Goal: Transaction & Acquisition: Register for event/course

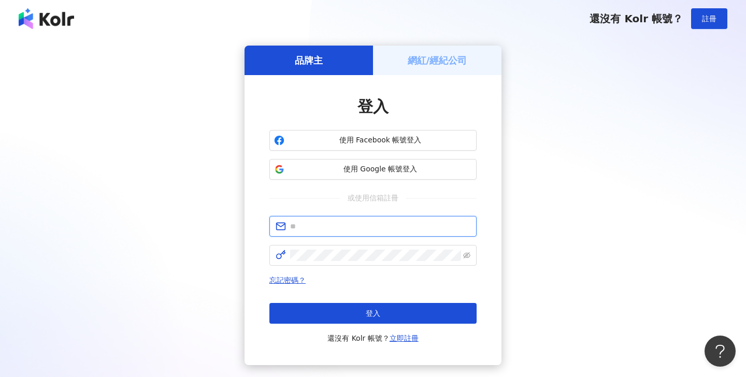
click at [361, 227] on input "text" at bounding box center [380, 226] width 180 height 11
type input "*"
type input "**********"
click at [373, 313] on button "登入" at bounding box center [372, 313] width 207 height 21
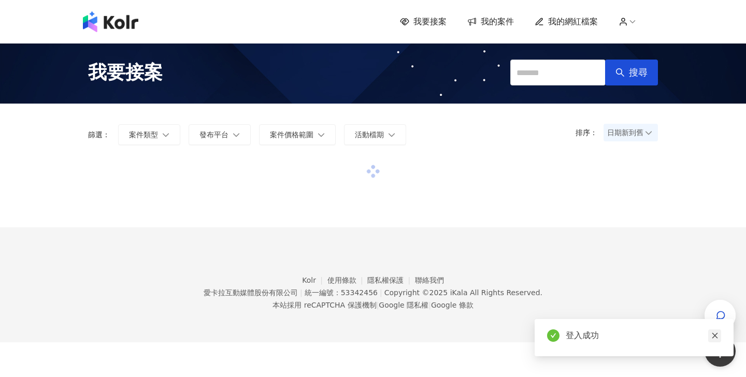
click at [714, 337] on icon "close" at bounding box center [715, 336] width 6 height 6
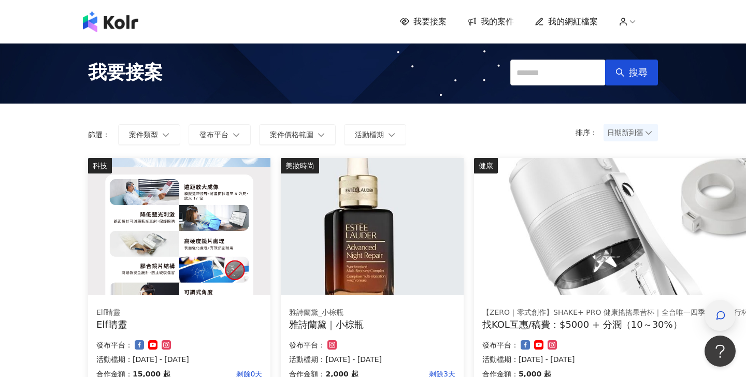
click at [720, 310] on div "button" at bounding box center [719, 315] width 9 height 10
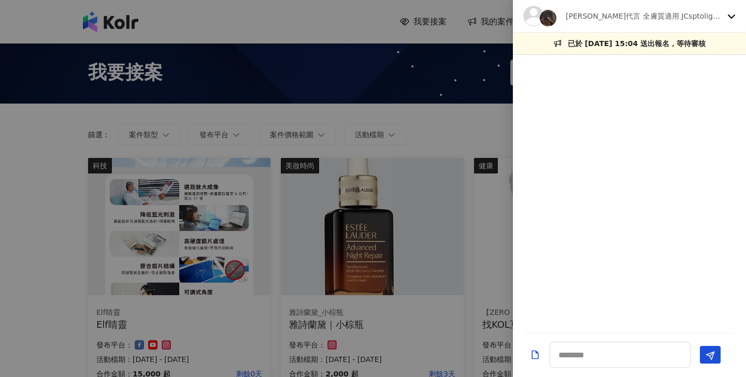
click at [691, 6] on div "[PERSON_NAME]代言 全膚質適用 JCsptolight聚光燈面膜" at bounding box center [623, 16] width 200 height 21
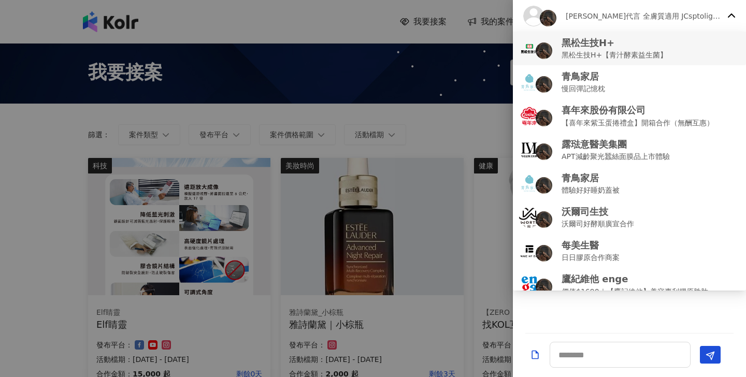
click at [669, 50] on div "黑松生技H+ 黑松生技H+【青汁酵素益生菌】" at bounding box center [629, 48] width 221 height 24
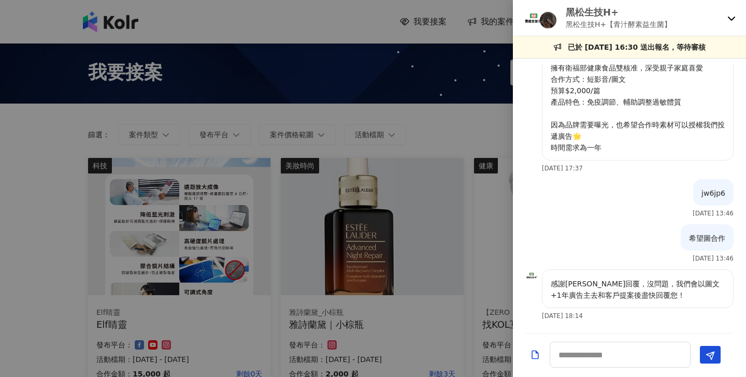
scroll to position [24, 0]
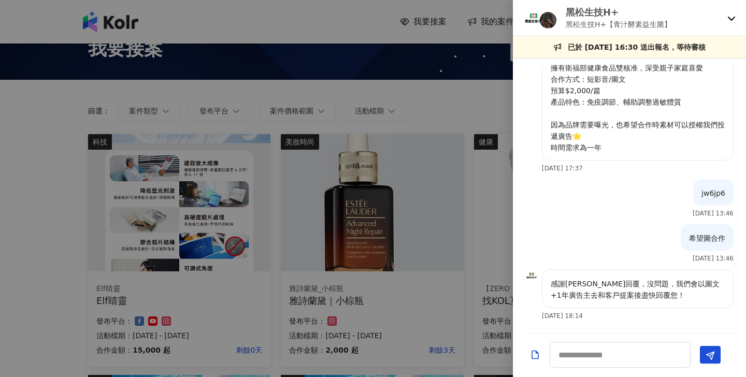
click at [648, 18] on p "黑松生技H+" at bounding box center [619, 12] width 106 height 13
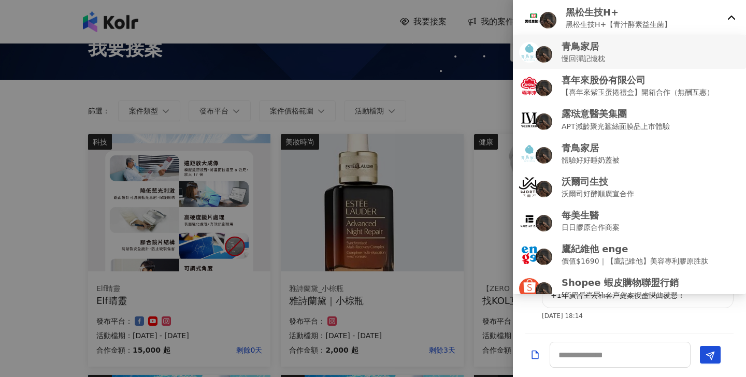
click at [623, 61] on div "青鳥家居 慢回彈記憶枕" at bounding box center [629, 52] width 221 height 24
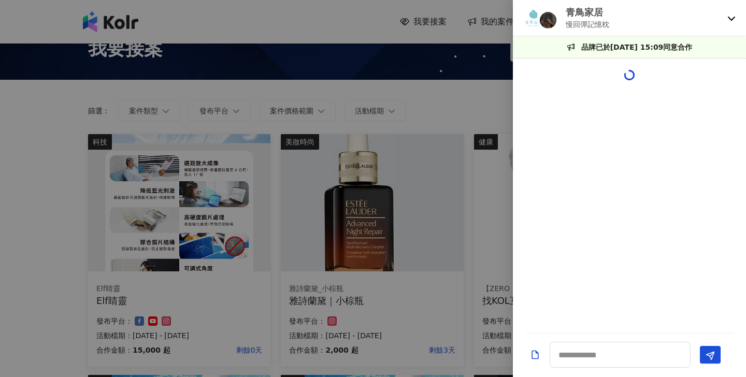
scroll to position [114, 0]
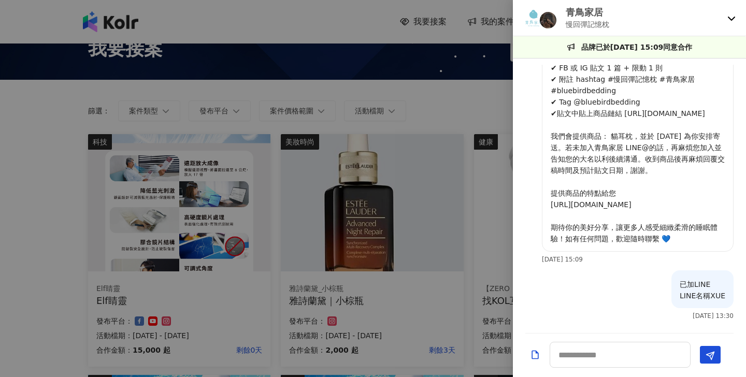
click at [621, 11] on div "青鳥家居 慢回彈記憶枕" at bounding box center [623, 18] width 200 height 24
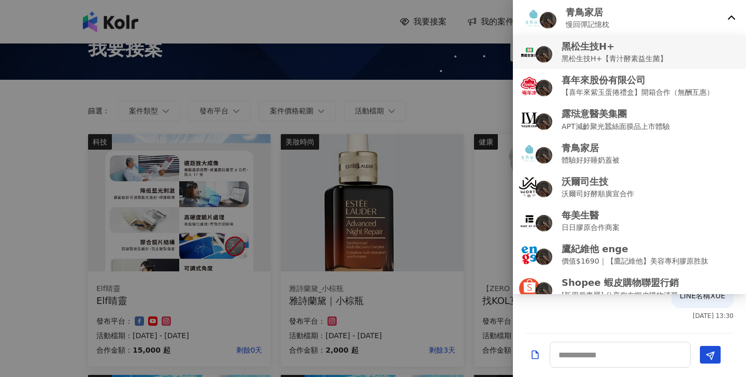
click at [609, 61] on p "黑松生技H+【青汁酵素益生菌】" at bounding box center [614, 58] width 106 height 11
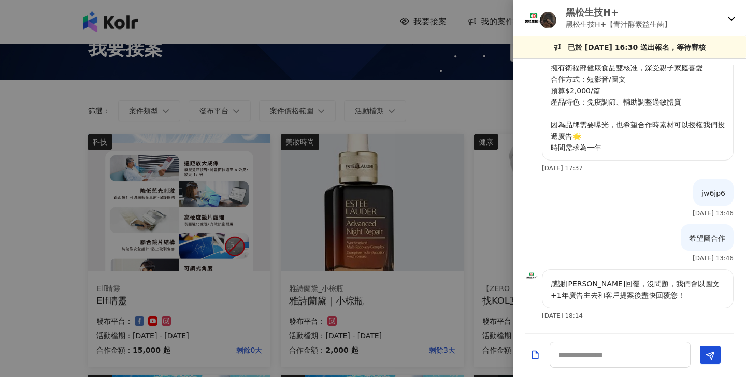
click at [497, 104] on div at bounding box center [373, 188] width 746 height 377
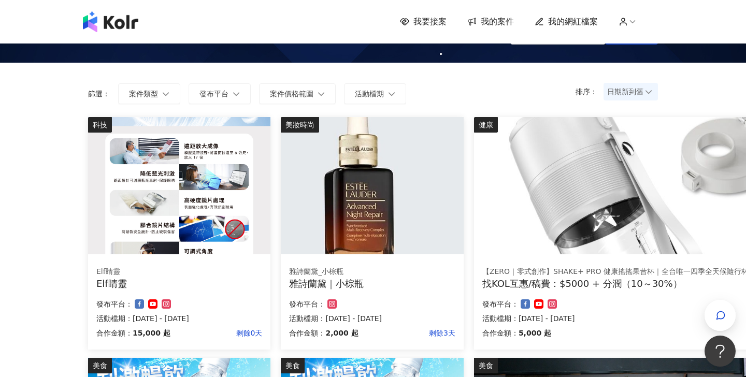
scroll to position [42, 0]
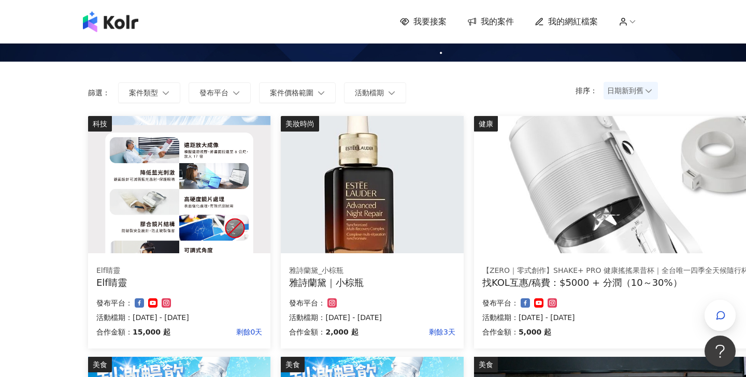
click at [474, 199] on img at bounding box center [666, 184] width 384 height 137
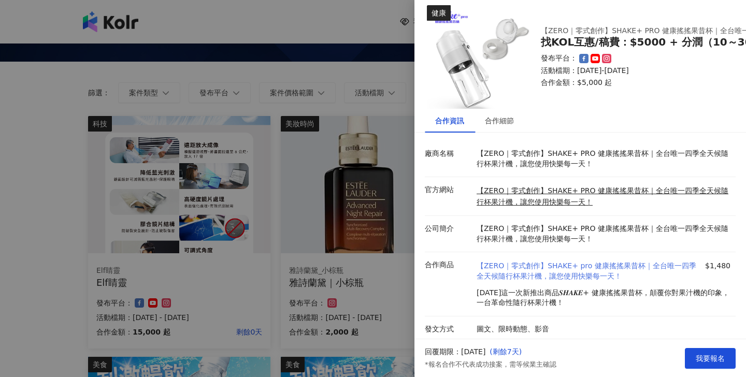
scroll to position [6, 0]
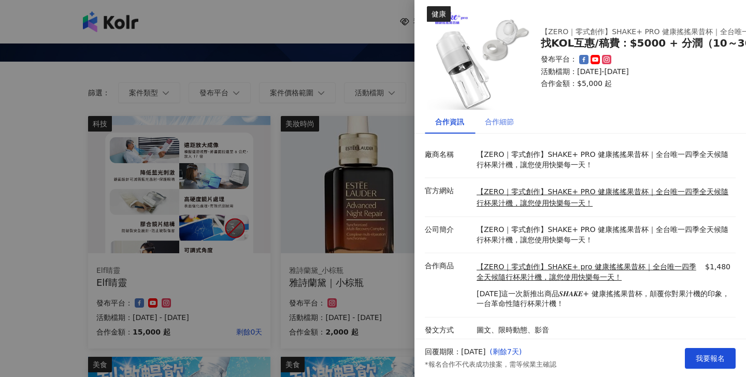
click at [503, 120] on div "合作細節" at bounding box center [499, 121] width 29 height 11
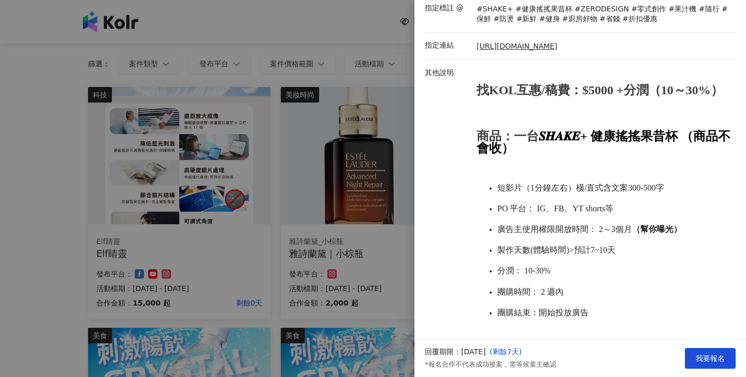
scroll to position [79, 0]
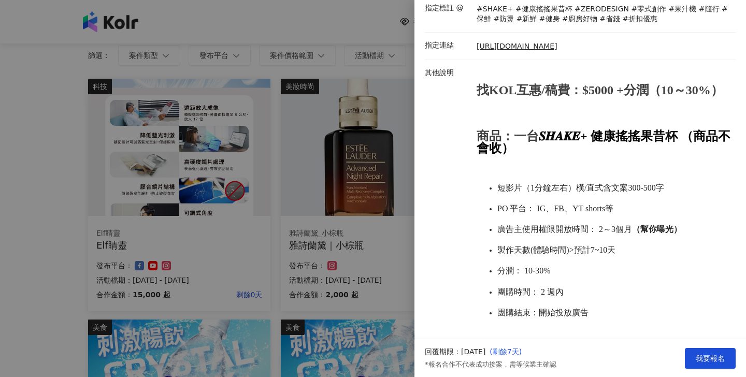
click at [370, 301] on div at bounding box center [373, 188] width 746 height 377
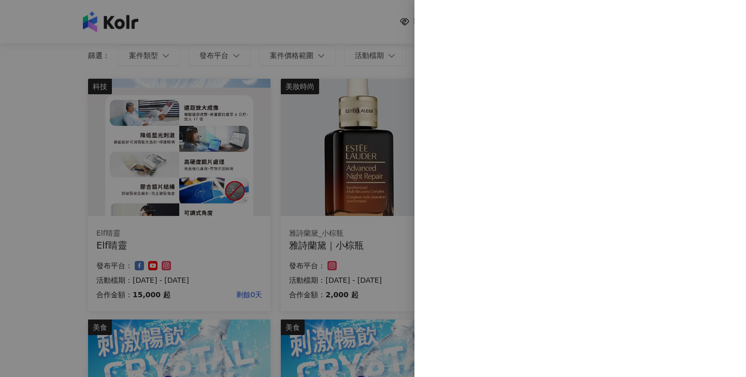
scroll to position [0, 0]
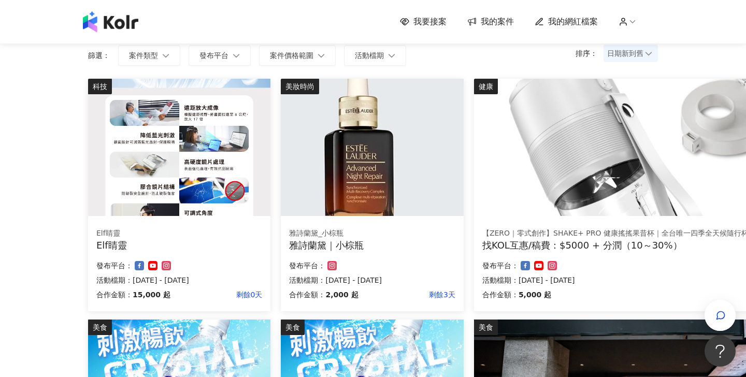
click at [281, 191] on img at bounding box center [372, 147] width 182 height 137
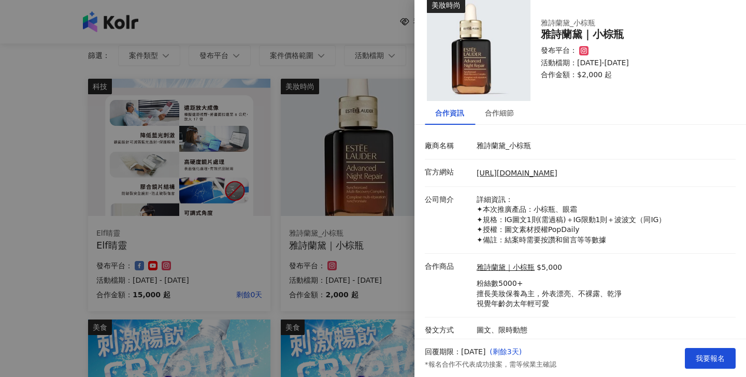
scroll to position [15, 0]
click at [496, 118] on div "合作細節" at bounding box center [499, 113] width 29 height 11
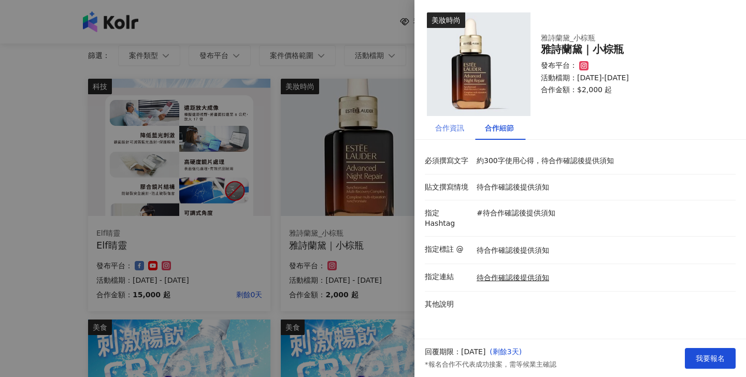
click at [454, 121] on div "合作資訊" at bounding box center [450, 128] width 50 height 24
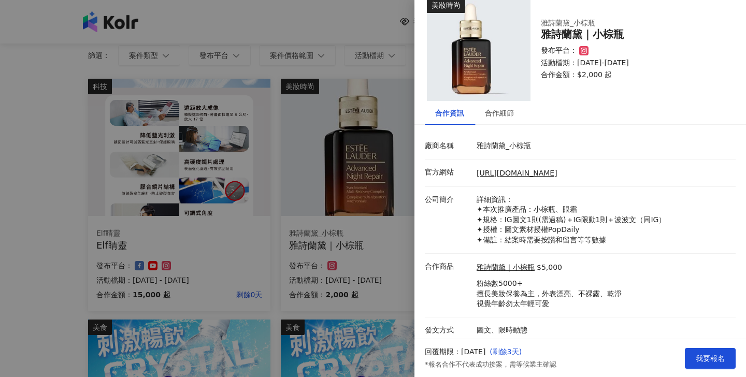
scroll to position [15, 0]
click at [710, 357] on span "我要報名" at bounding box center [710, 358] width 29 height 8
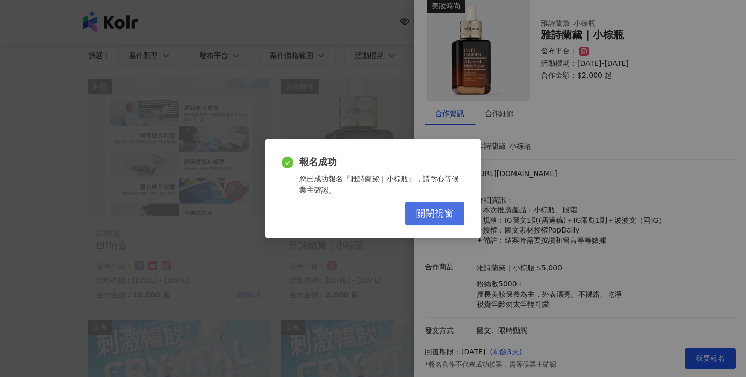
click at [425, 215] on span "關閉視窗" at bounding box center [434, 213] width 37 height 11
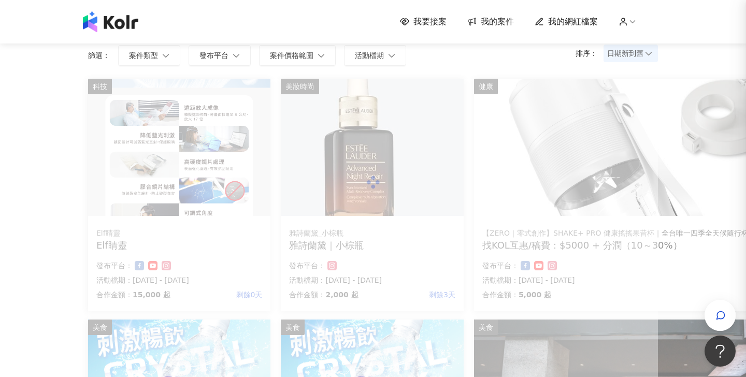
scroll to position [0, 0]
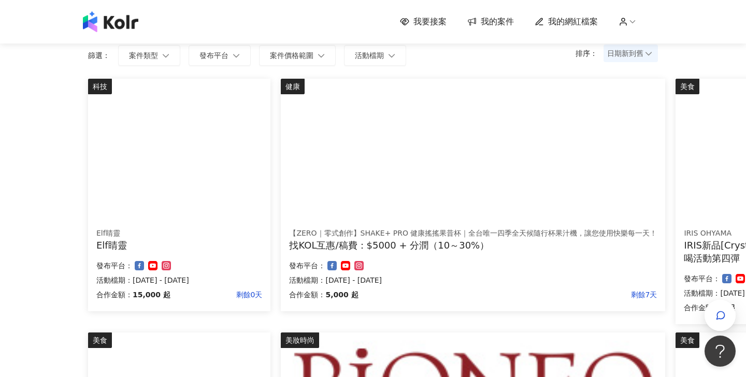
click at [141, 187] on img at bounding box center [179, 147] width 182 height 137
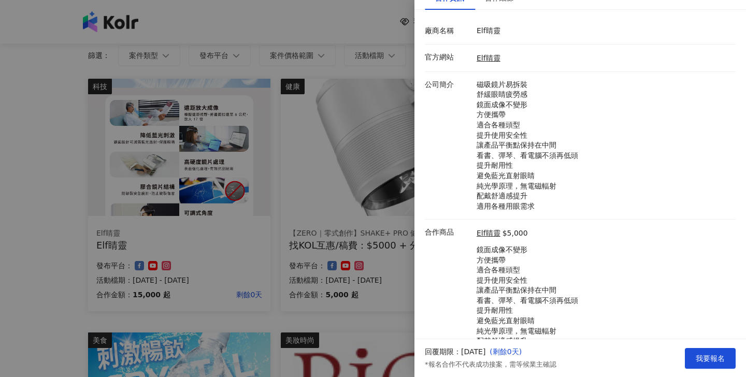
scroll to position [104, 0]
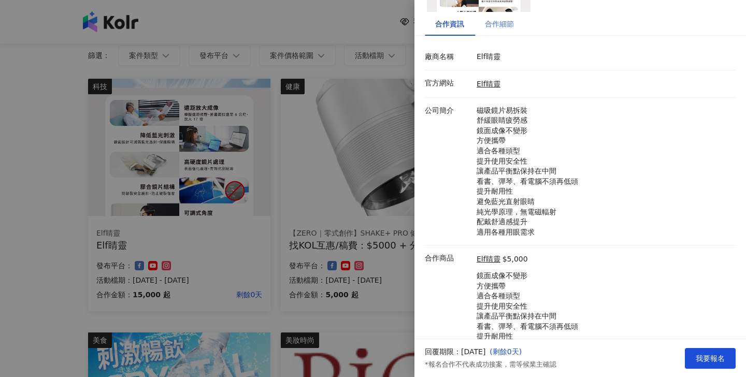
click at [494, 28] on div "合作細節" at bounding box center [499, 23] width 29 height 11
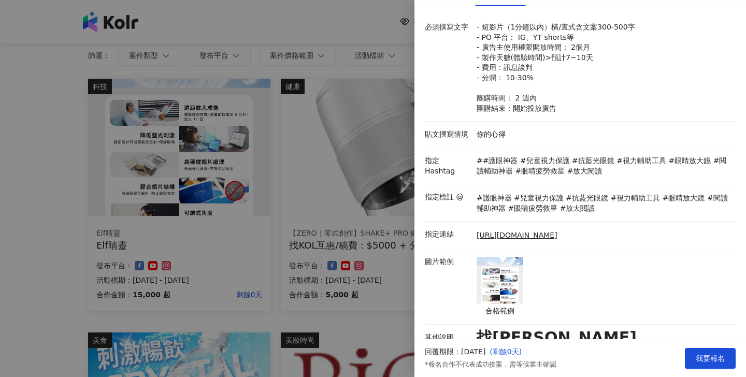
scroll to position [145, 0]
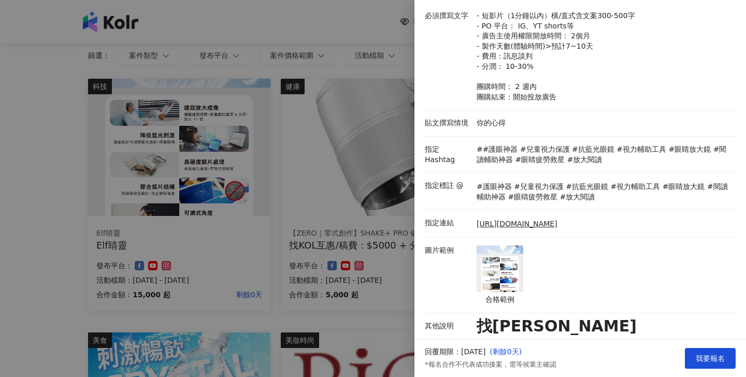
click at [507, 257] on img at bounding box center [499, 268] width 47 height 47
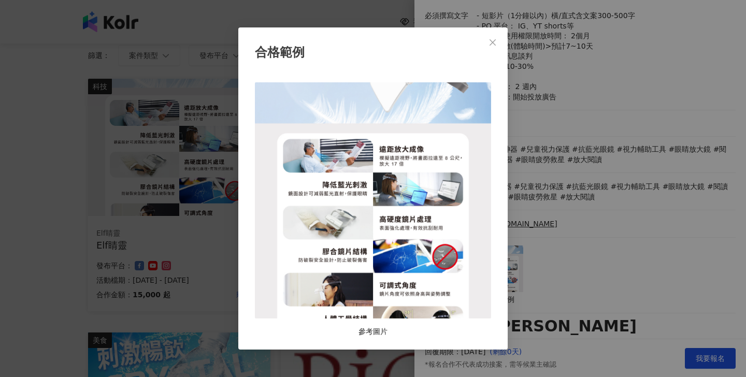
scroll to position [81, 0]
click at [590, 241] on div "合格範例 參考圖片" at bounding box center [373, 188] width 746 height 377
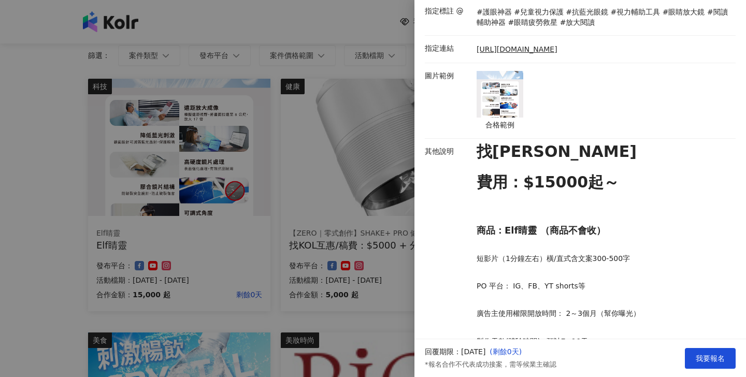
scroll to position [376, 0]
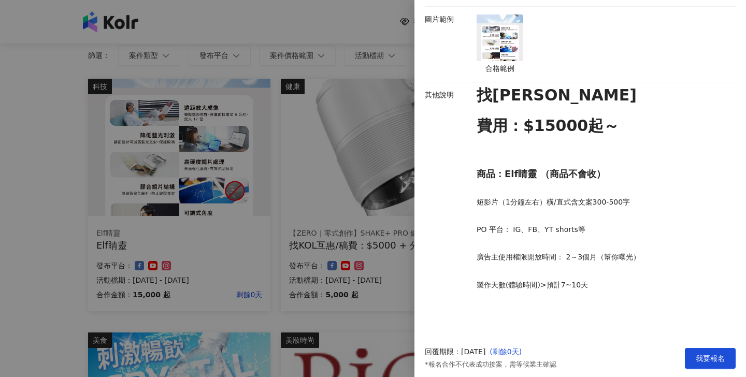
click at [366, 270] on div at bounding box center [373, 188] width 746 height 377
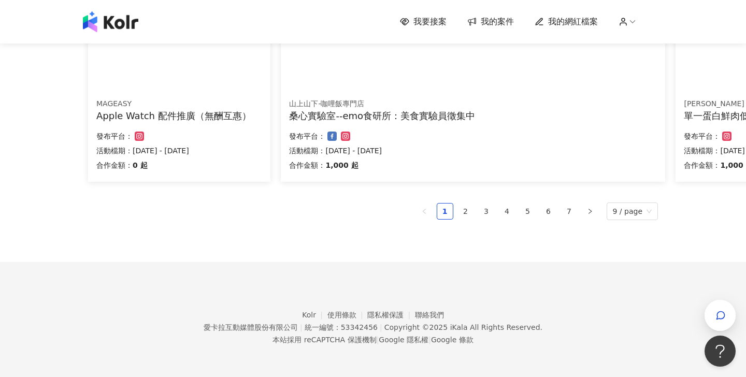
scroll to position [731, 0]
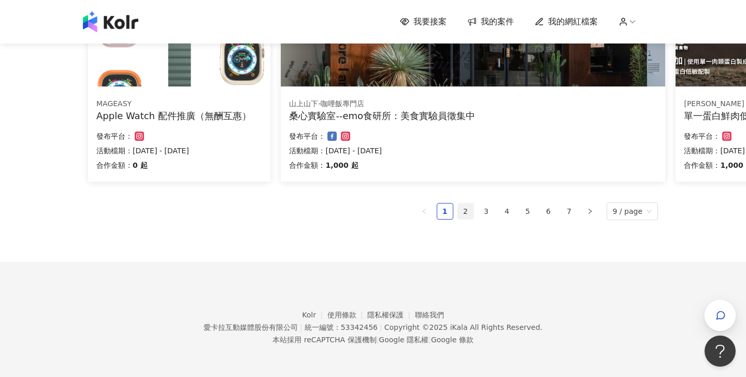
click at [465, 219] on link "2" at bounding box center [466, 212] width 16 height 16
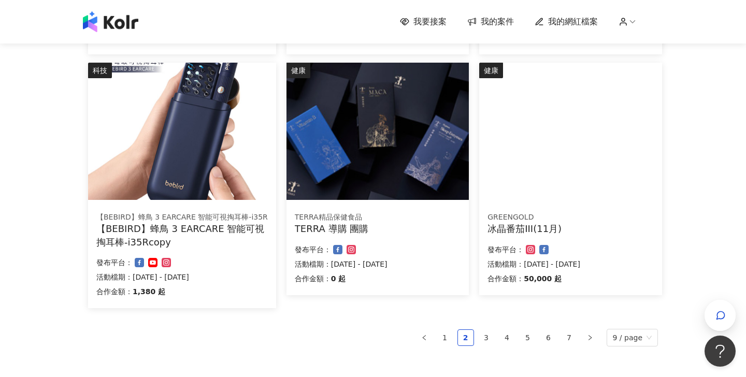
scroll to position [656, 0]
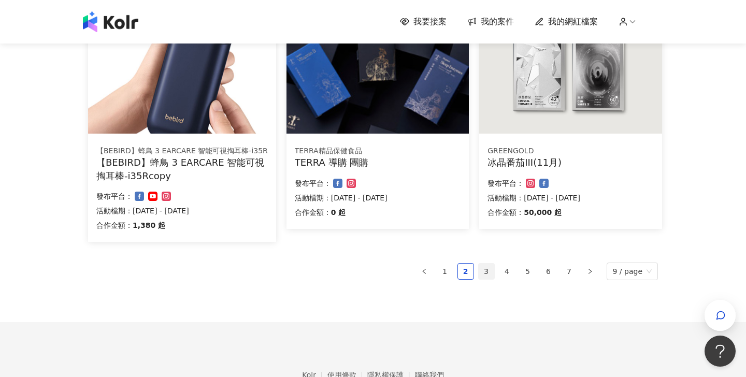
click at [488, 271] on link "3" at bounding box center [487, 272] width 16 height 16
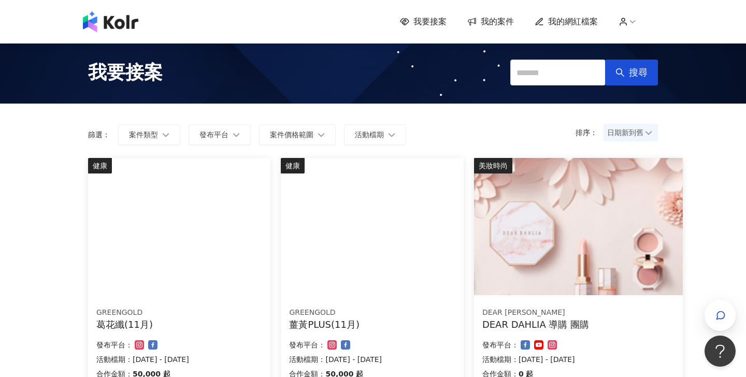
scroll to position [0, 0]
